Goal: Check status

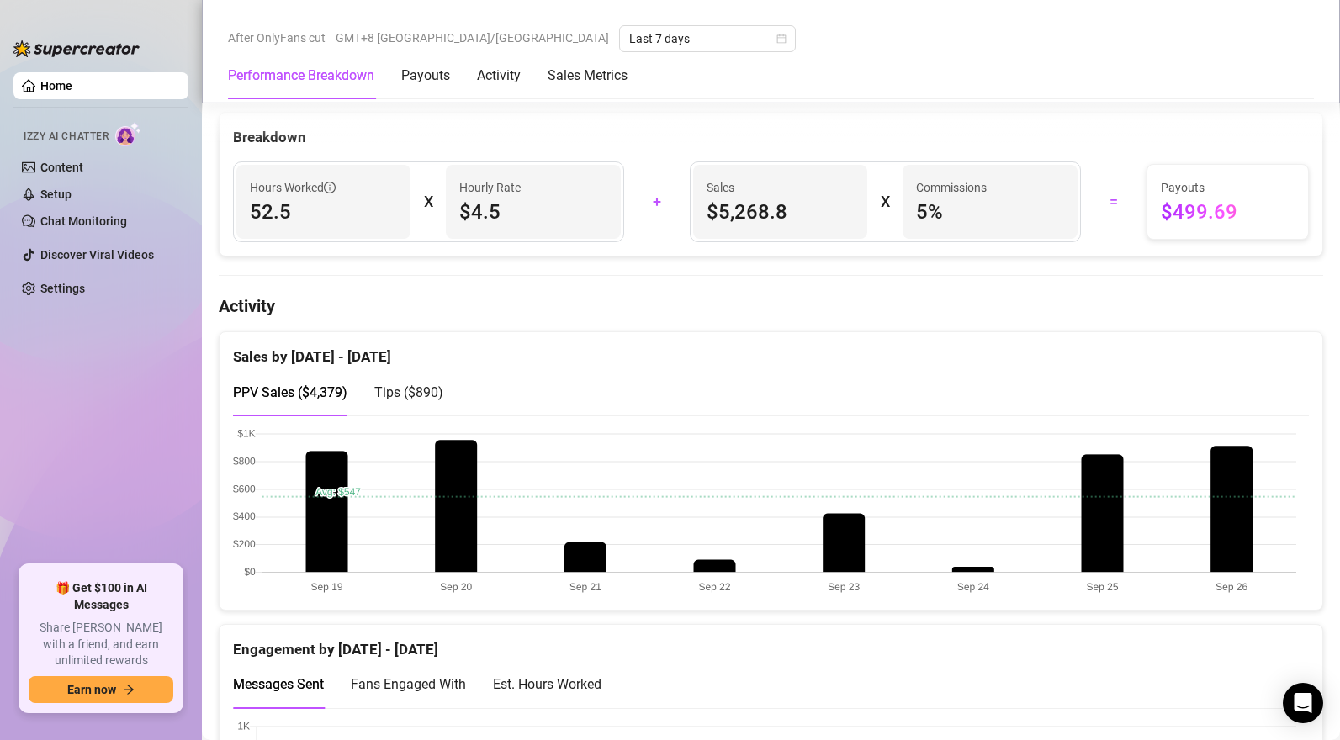
scroll to position [833, 0]
click at [411, 393] on span "Tips ( $890 )" at bounding box center [408, 392] width 69 height 16
click at [298, 398] on span "PPV Sales ( $4,379 )" at bounding box center [290, 392] width 114 height 16
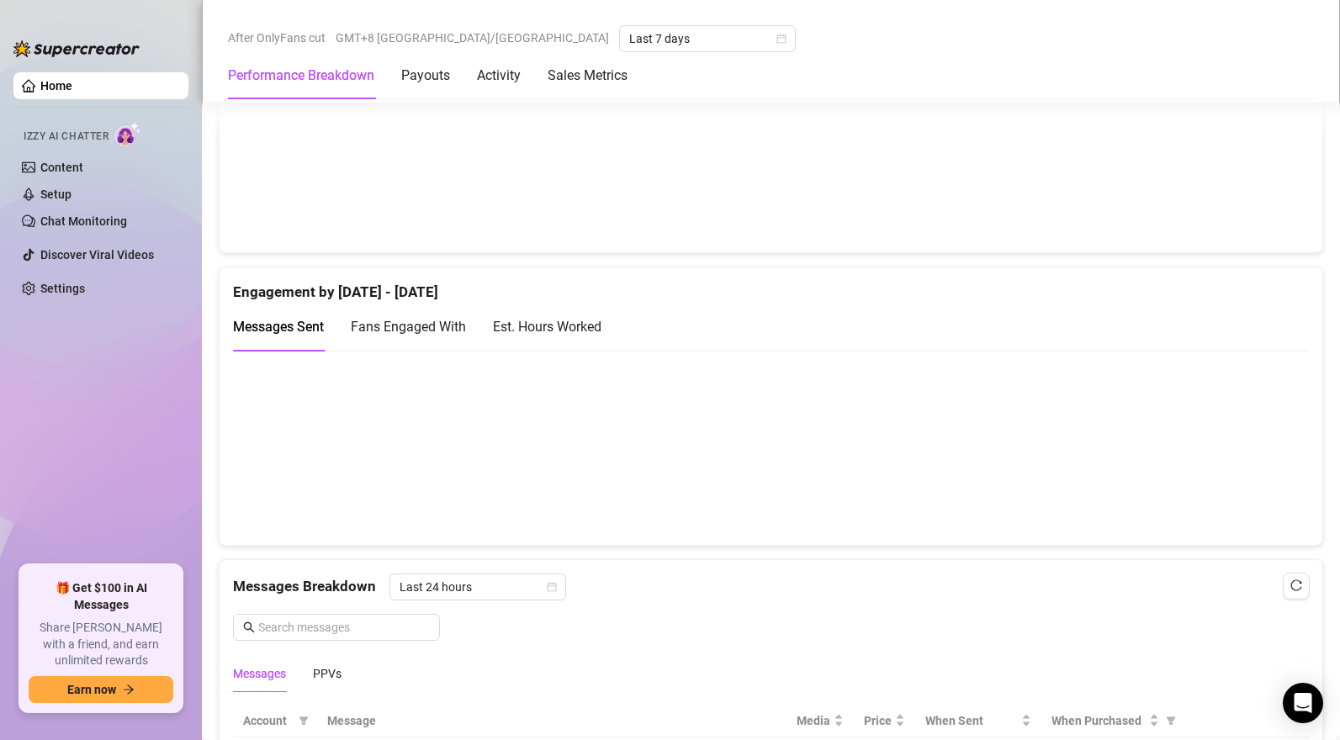
scroll to position [928, 0]
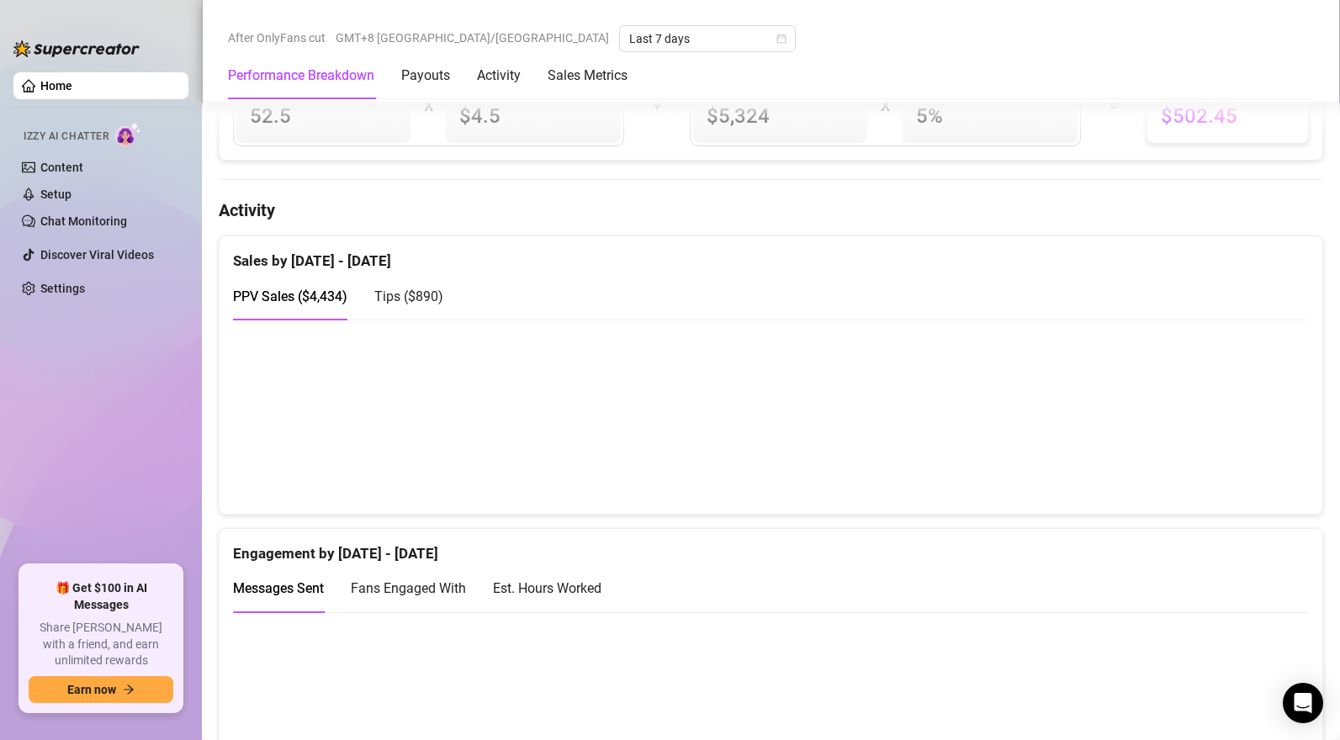
click at [426, 299] on span "Tips ( $890 )" at bounding box center [408, 296] width 69 height 16
click at [325, 297] on span "PPV Sales ( $4,434 )" at bounding box center [290, 296] width 114 height 16
click at [421, 299] on span "Tips ( $890 )" at bounding box center [408, 296] width 69 height 16
click at [306, 299] on span "PPV Sales ( $4,434 )" at bounding box center [290, 296] width 114 height 16
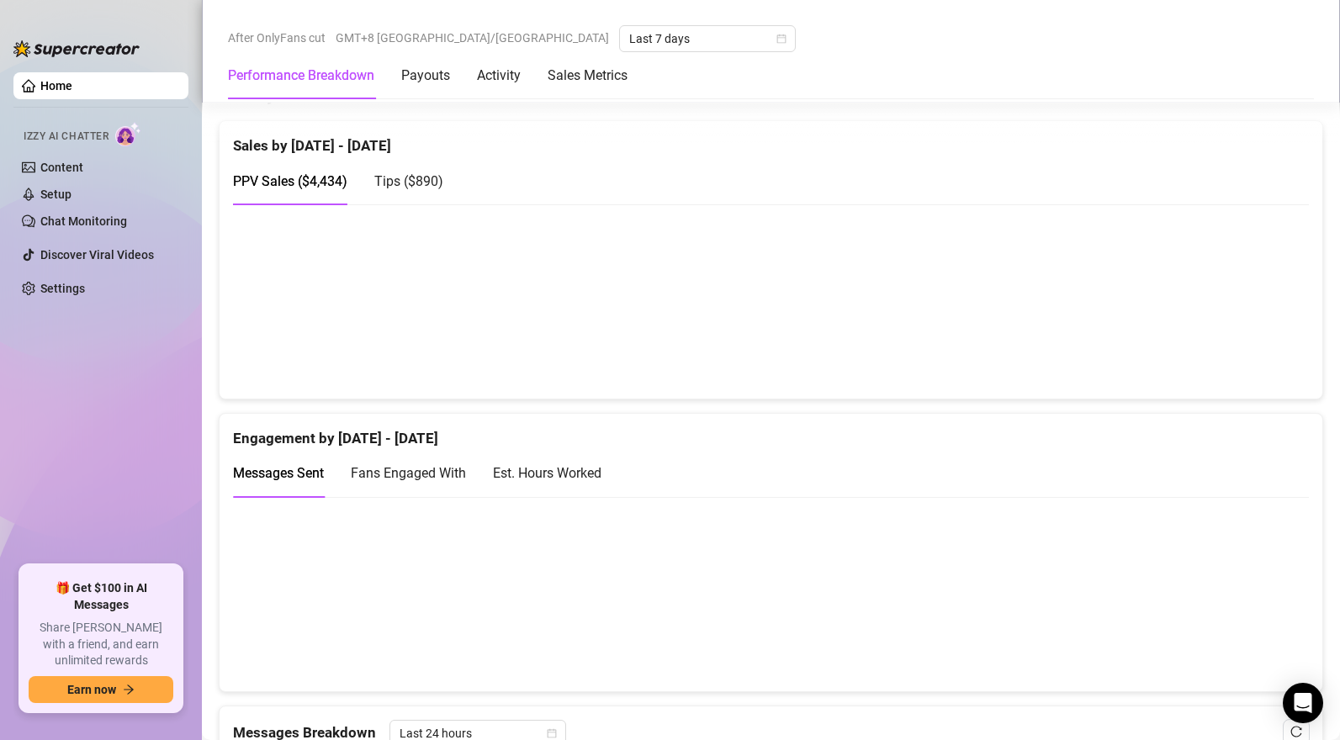
scroll to position [1008, 0]
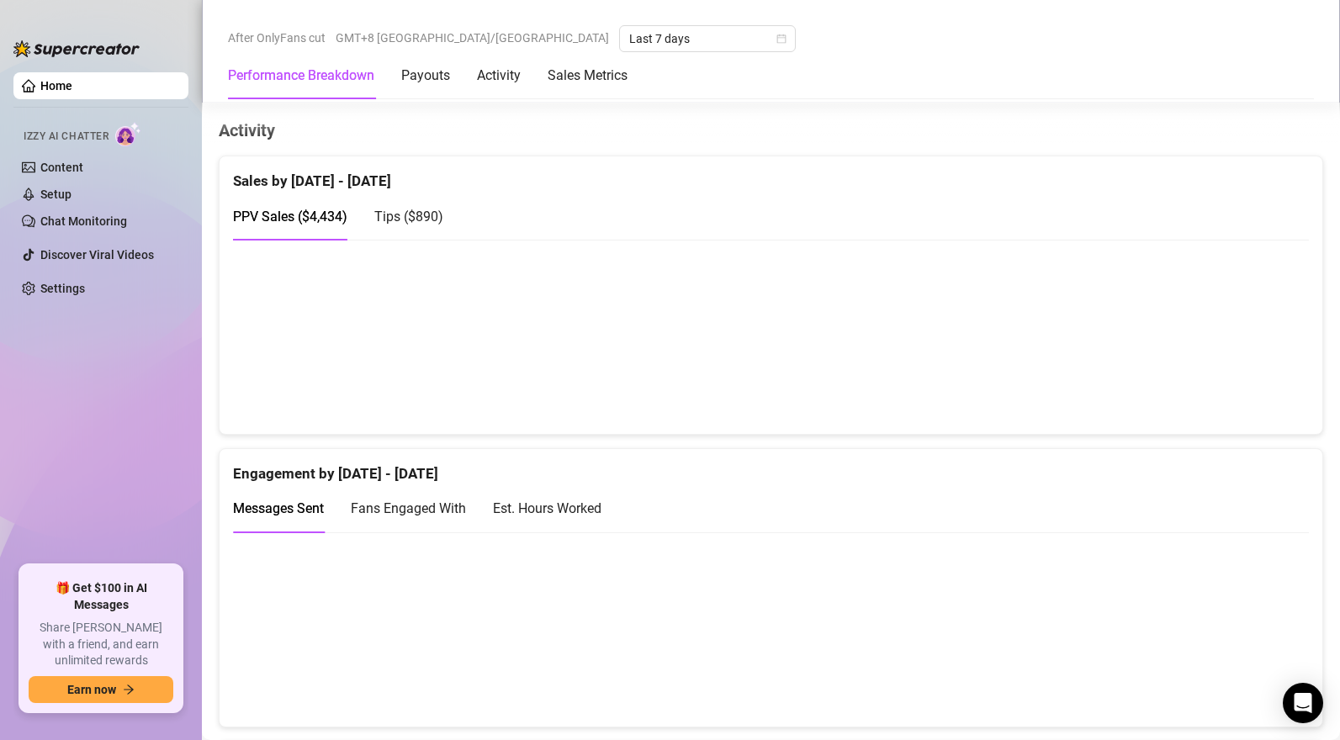
click at [399, 219] on span "Tips ( $890 )" at bounding box center [408, 217] width 69 height 16
click at [280, 219] on span "PPV Sales ( $4,434 )" at bounding box center [290, 217] width 114 height 16
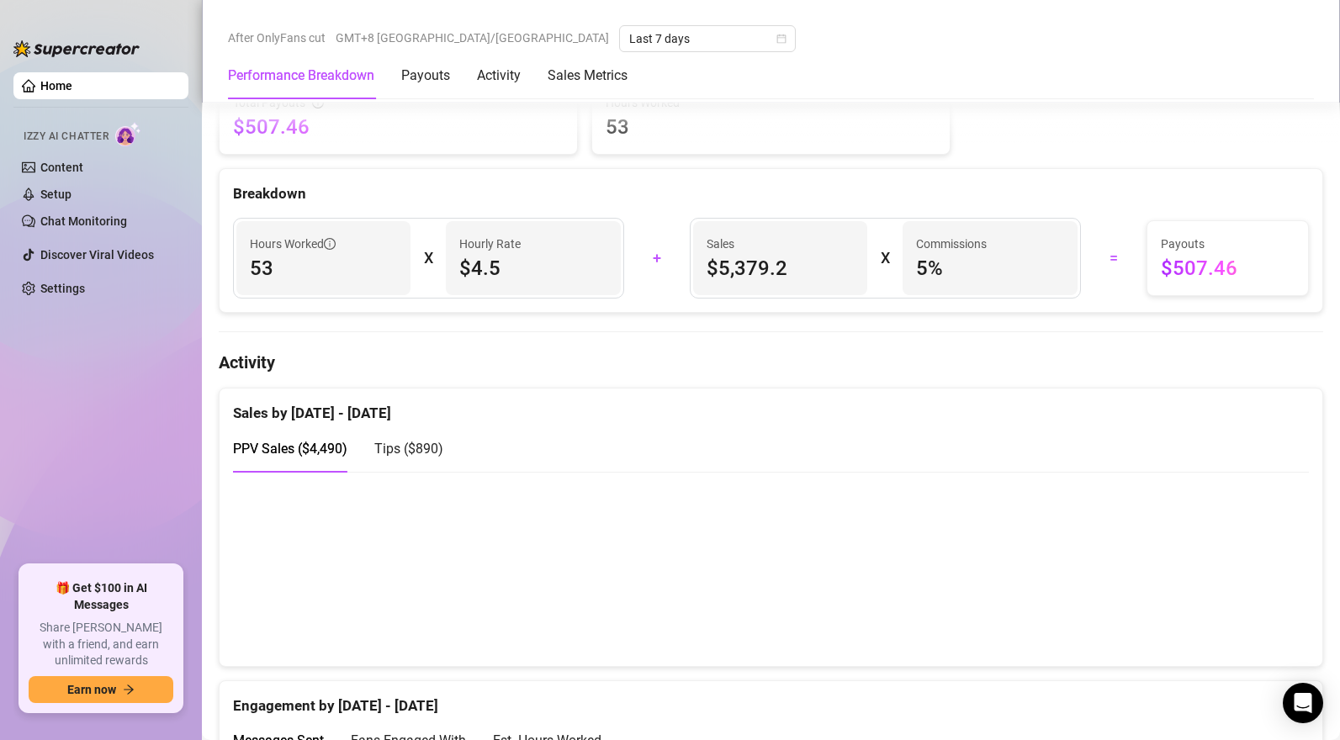
scroll to position [872, 0]
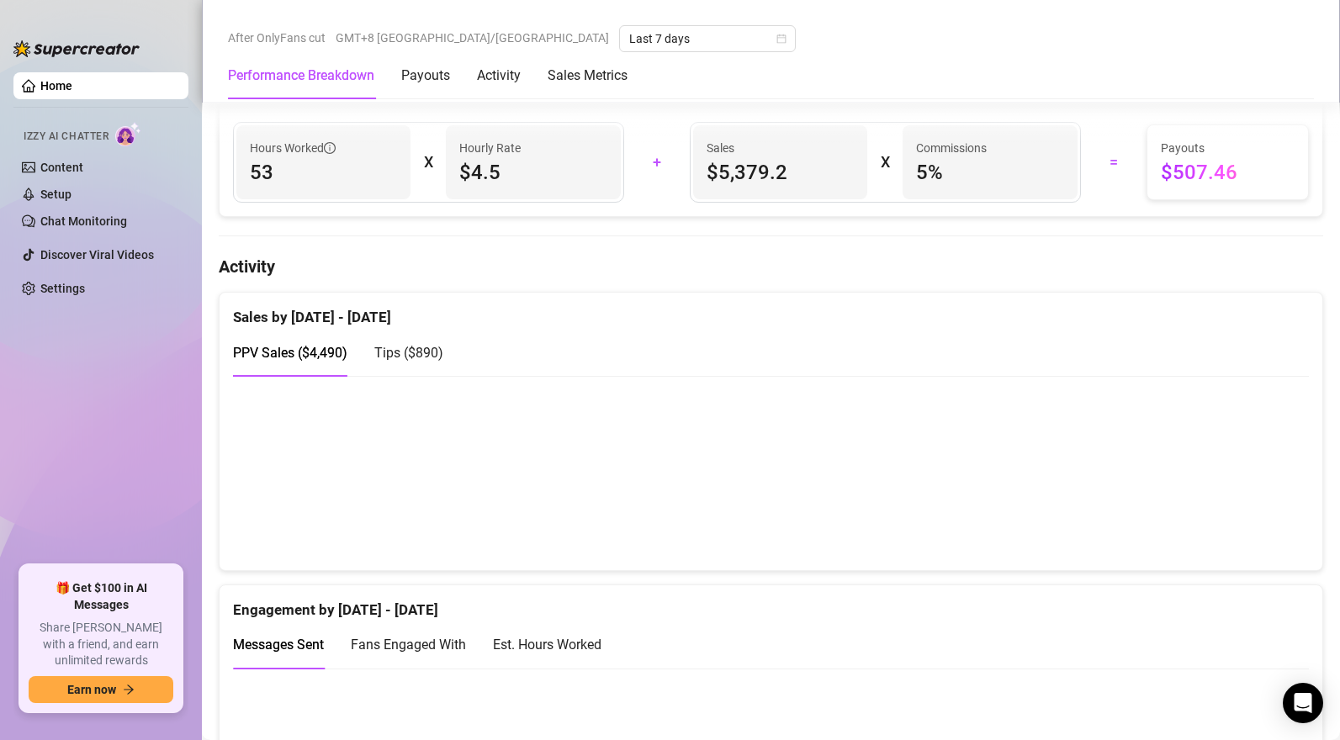
click at [429, 361] on span "Tips ( $890 )" at bounding box center [408, 353] width 69 height 16
